Goal: Find specific page/section

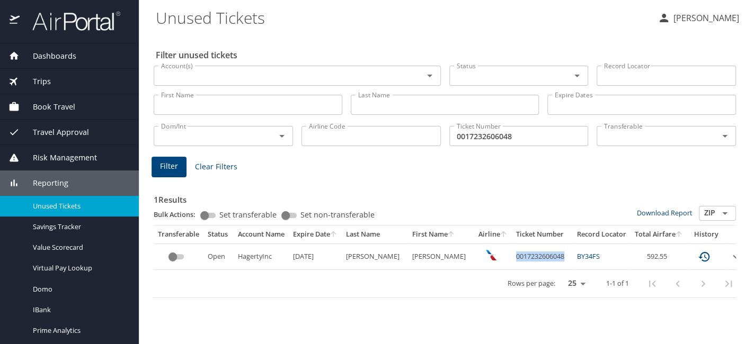
scroll to position [47, 0]
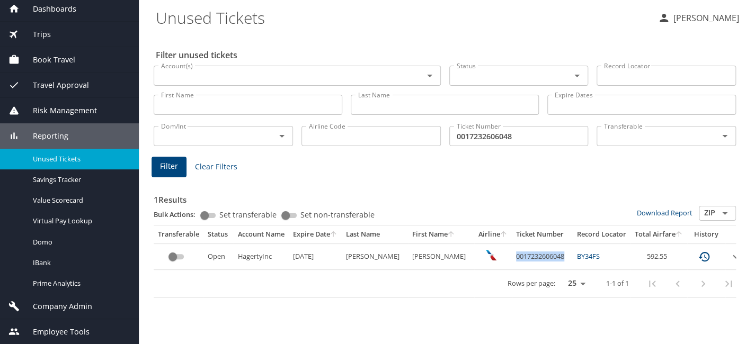
click at [64, 305] on span "Company Admin" at bounding box center [56, 307] width 73 height 12
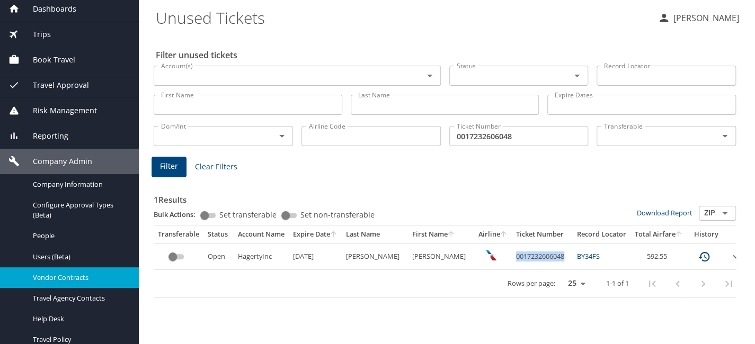
scroll to position [100, 0]
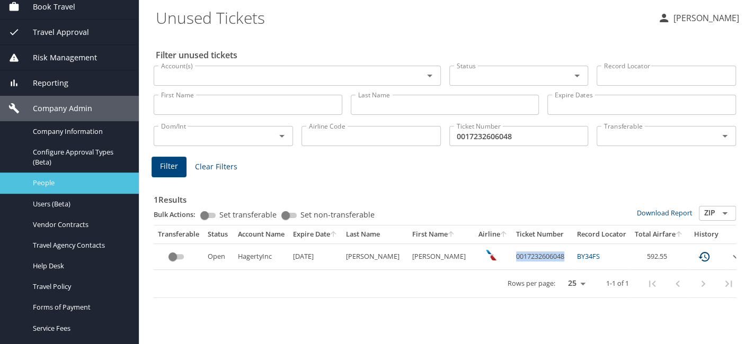
click at [78, 180] on span "People" at bounding box center [79, 183] width 93 height 10
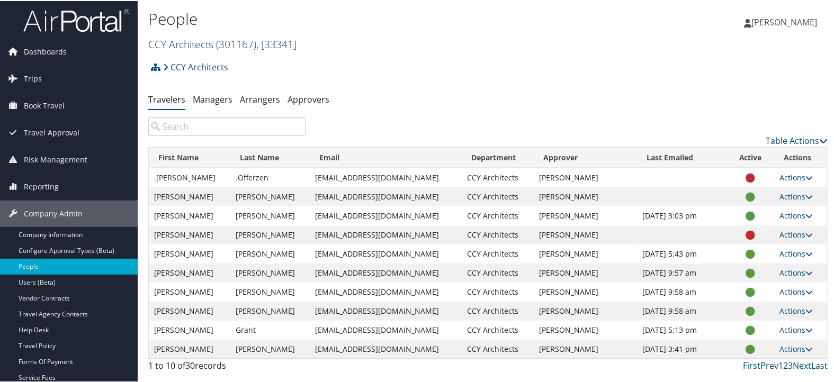
click at [216, 42] on link "CCY Architects ( 301167 ) , [ 33341 ]" at bounding box center [222, 43] width 148 height 14
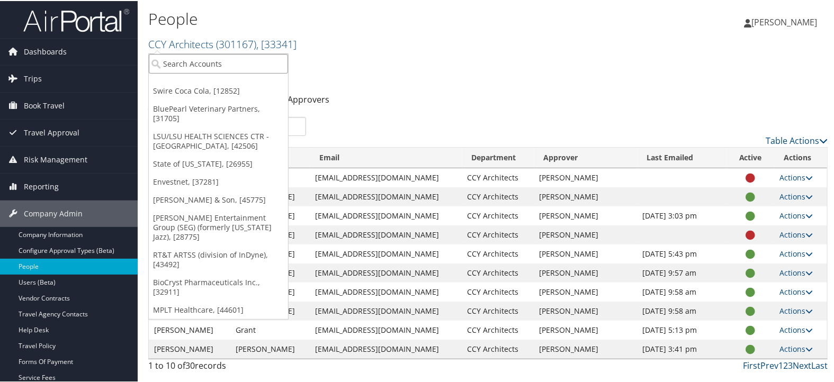
click at [214, 57] on input "search" at bounding box center [218, 63] width 139 height 20
type input "swire"
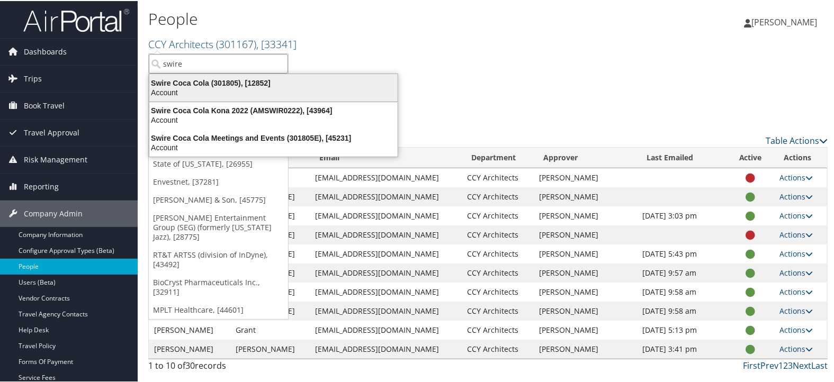
click at [216, 85] on div "Swire Coca Cola (301805), [12852]" at bounding box center [273, 82] width 261 height 10
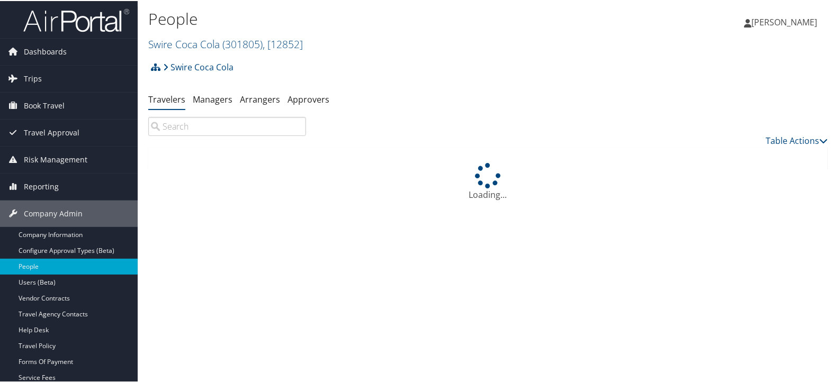
click at [234, 126] on input "search" at bounding box center [227, 125] width 158 height 19
type input "b"
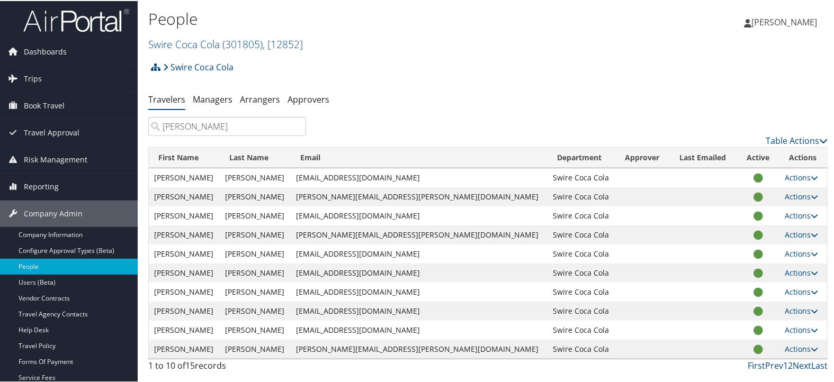
type input "gina"
